Goal: Understand process/instructions

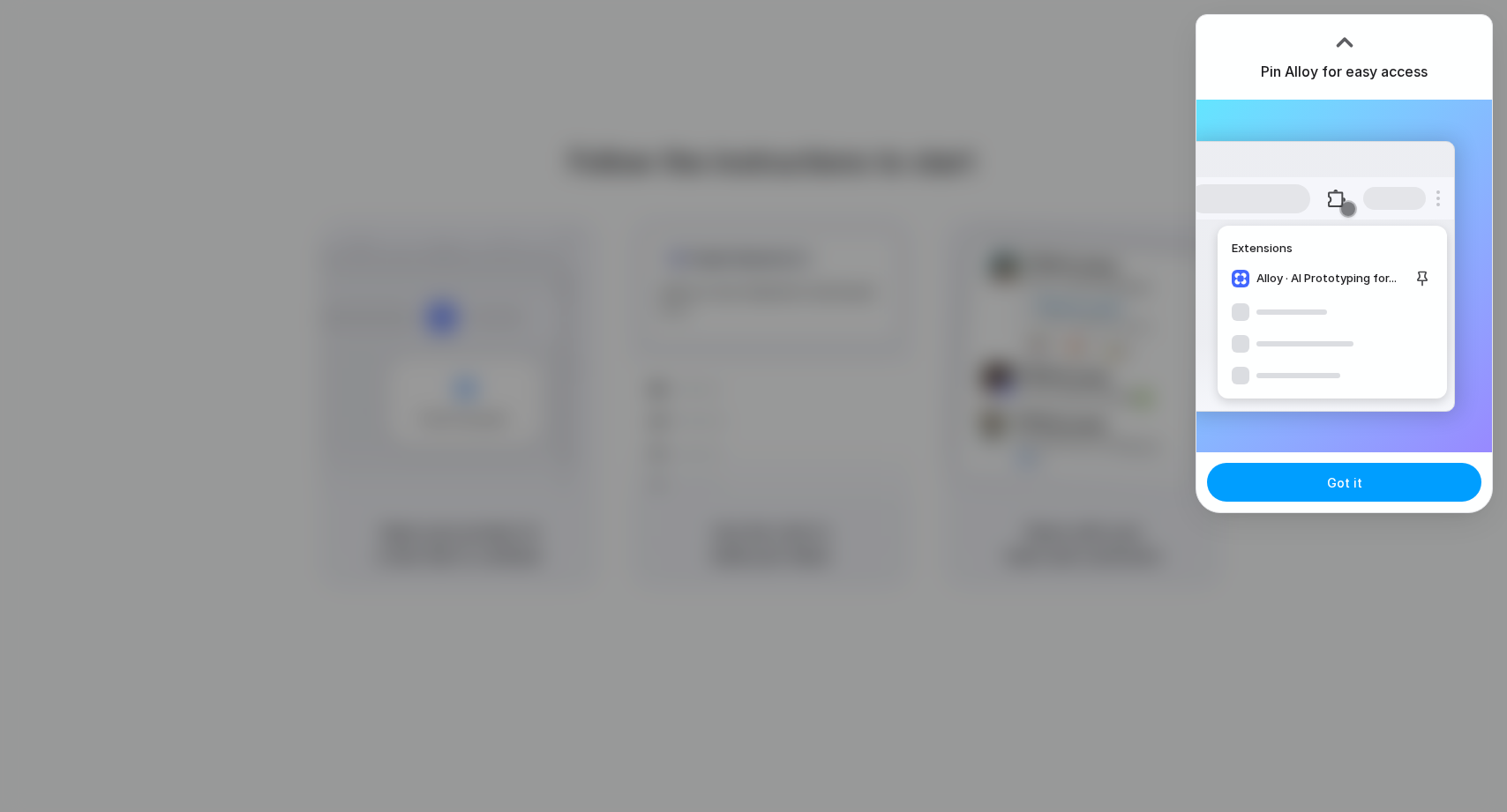
click at [1315, 477] on button "Got it" at bounding box center [1344, 483] width 274 height 39
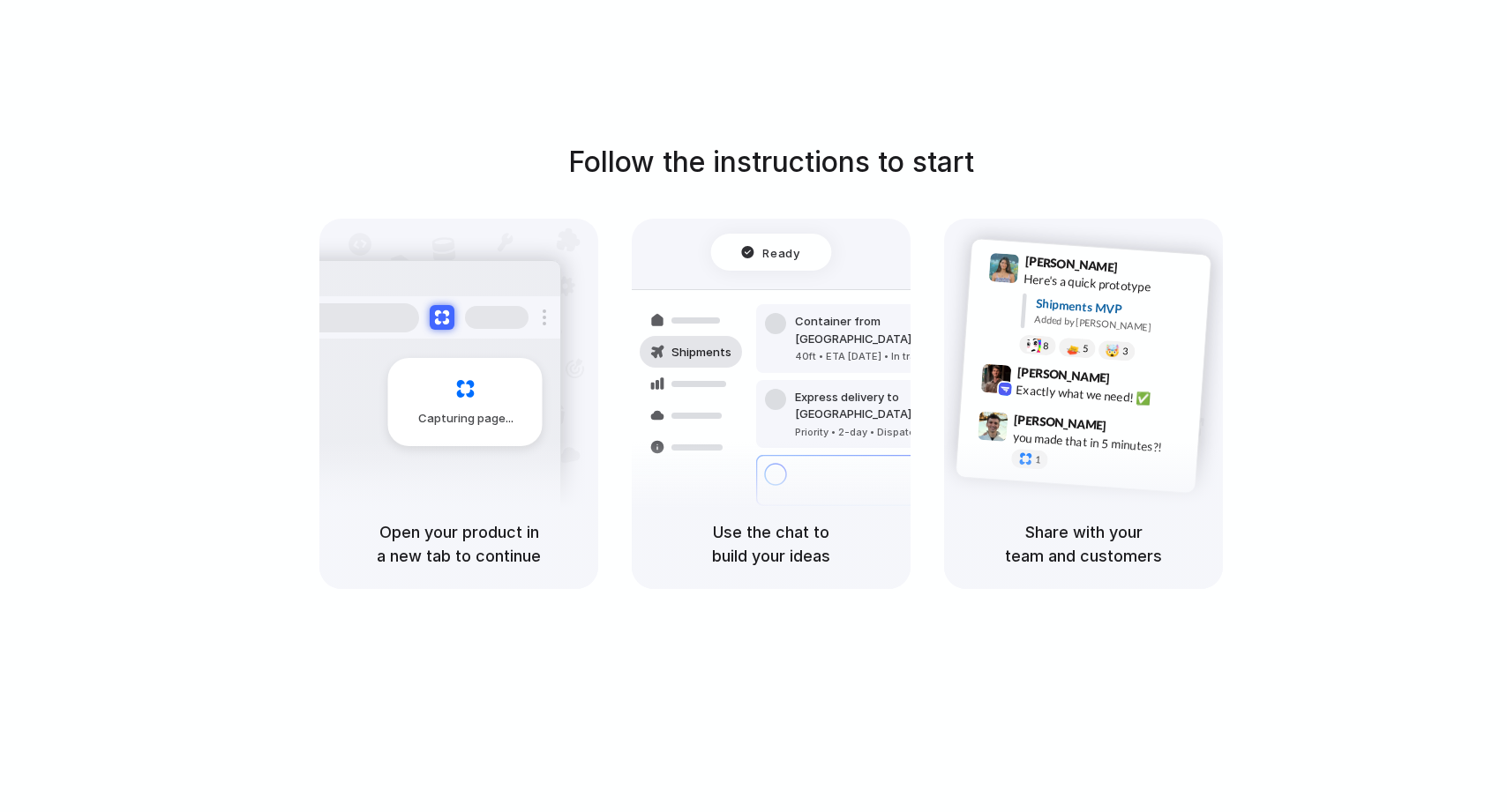
click at [1224, 134] on div "Follow the instructions to start Capturing page Open your product in a new tab …" at bounding box center [771, 424] width 1542 height 847
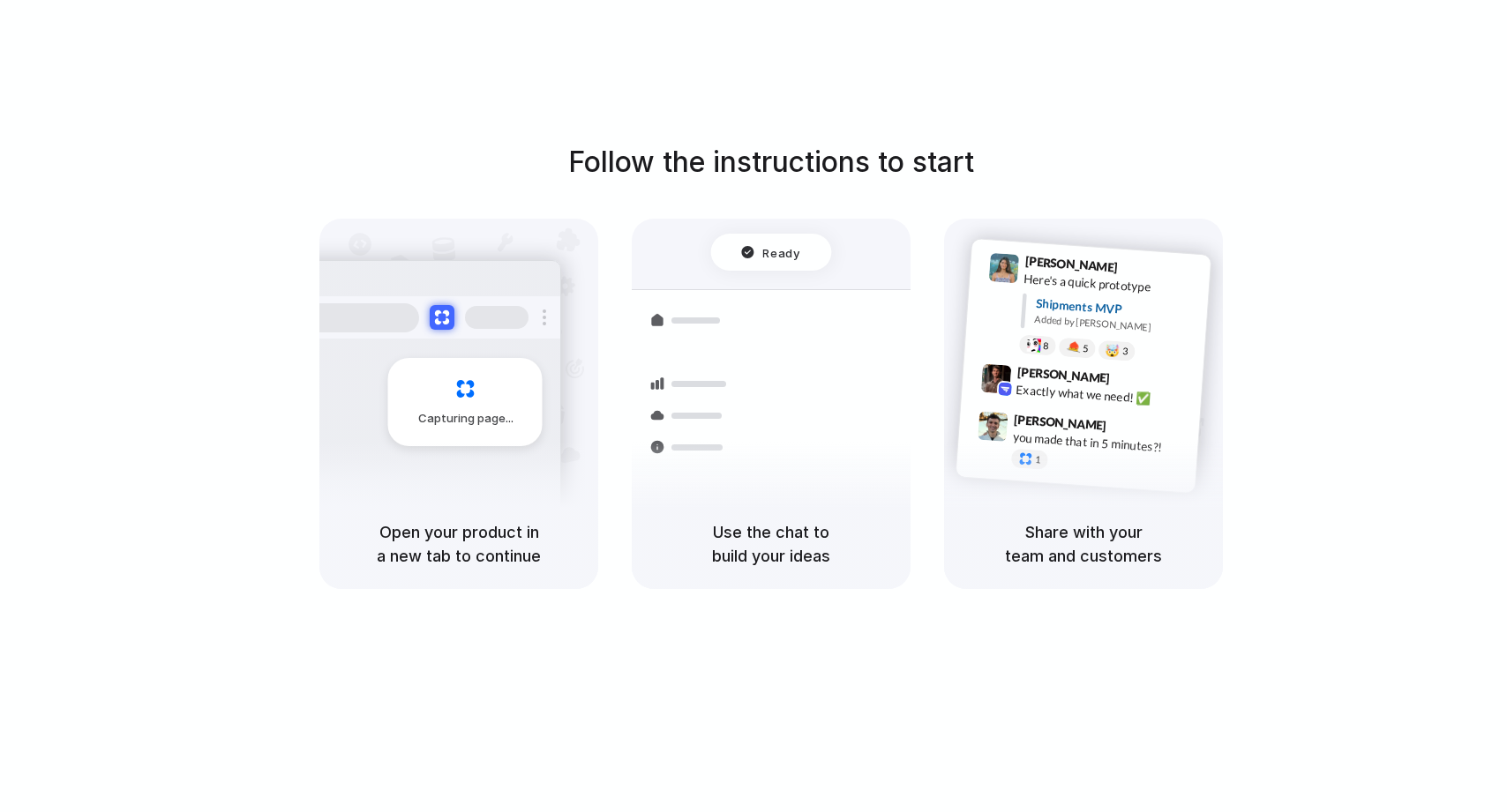
click at [1231, 101] on div "Follow the instructions to start Capturing page Open your product in a new tab …" at bounding box center [771, 424] width 1542 height 847
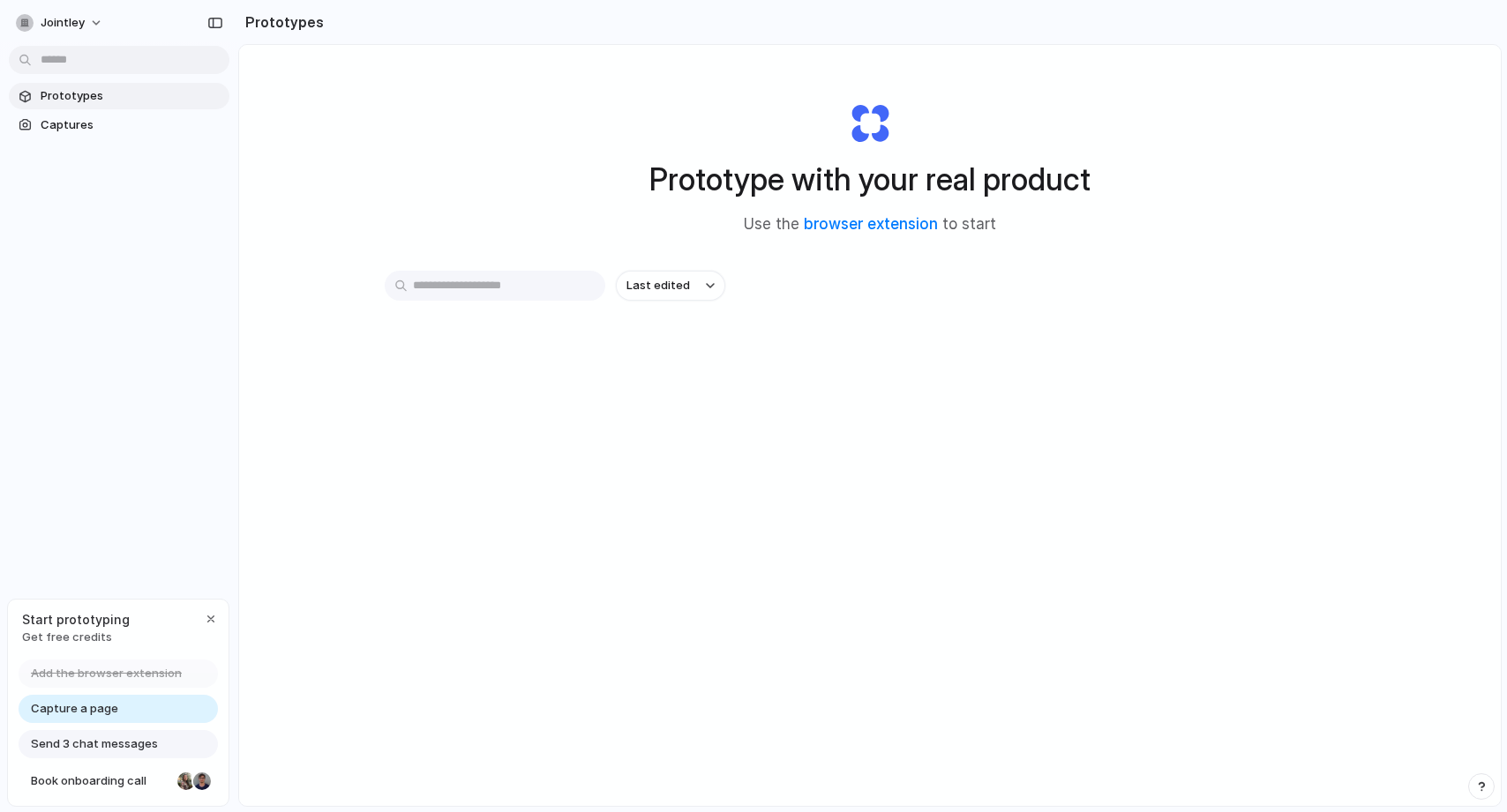
click at [500, 202] on div "Prototype with your real product Use the browser extension to start Last edited" at bounding box center [870, 472] width 1262 height 854
click at [1390, 215] on div "Prototype with your real product Use the browser extension to start Last edited" at bounding box center [870, 472] width 1262 height 854
